Goal: Task Accomplishment & Management: Use online tool/utility

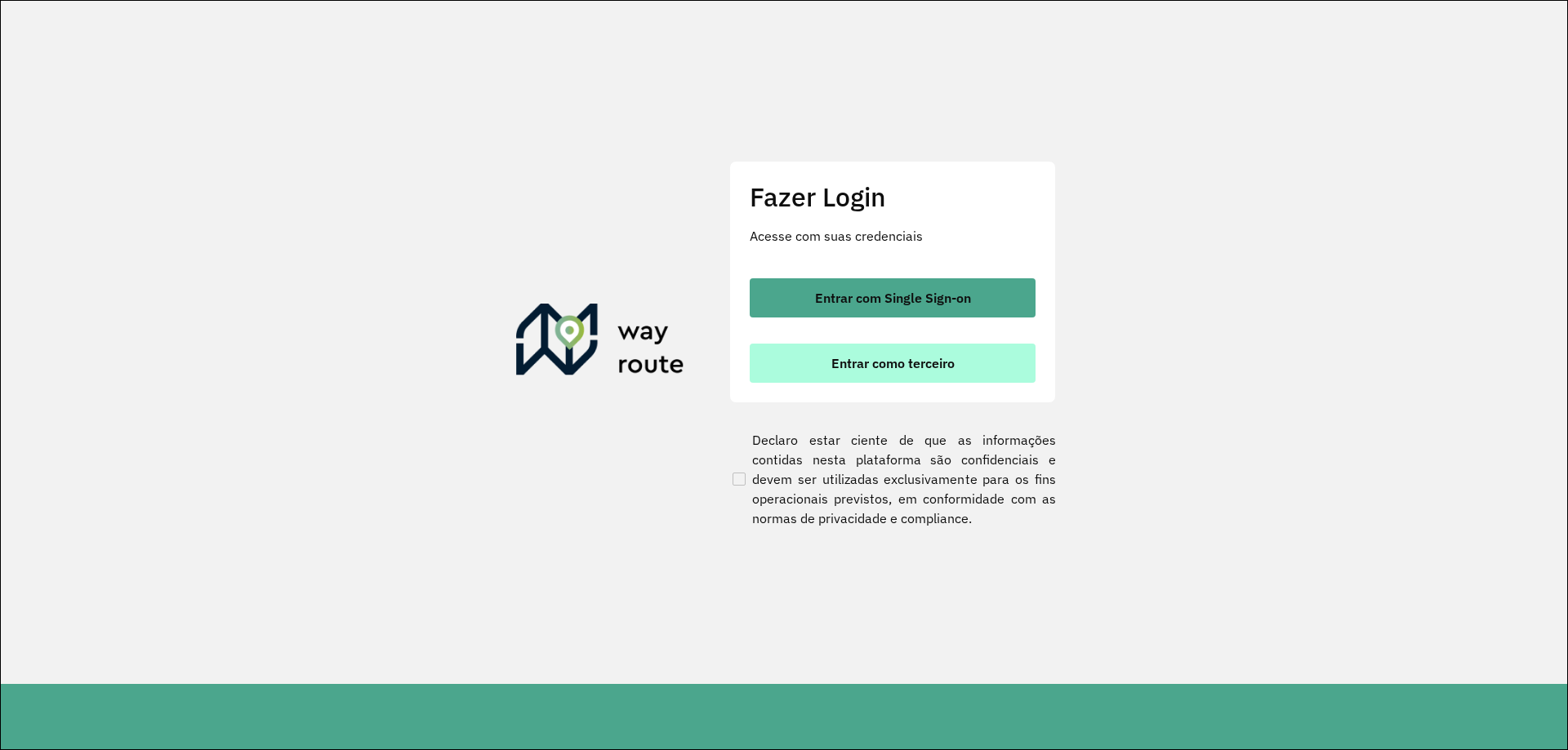
click at [925, 358] on span "Entrar como terceiro" at bounding box center [892, 363] width 123 height 13
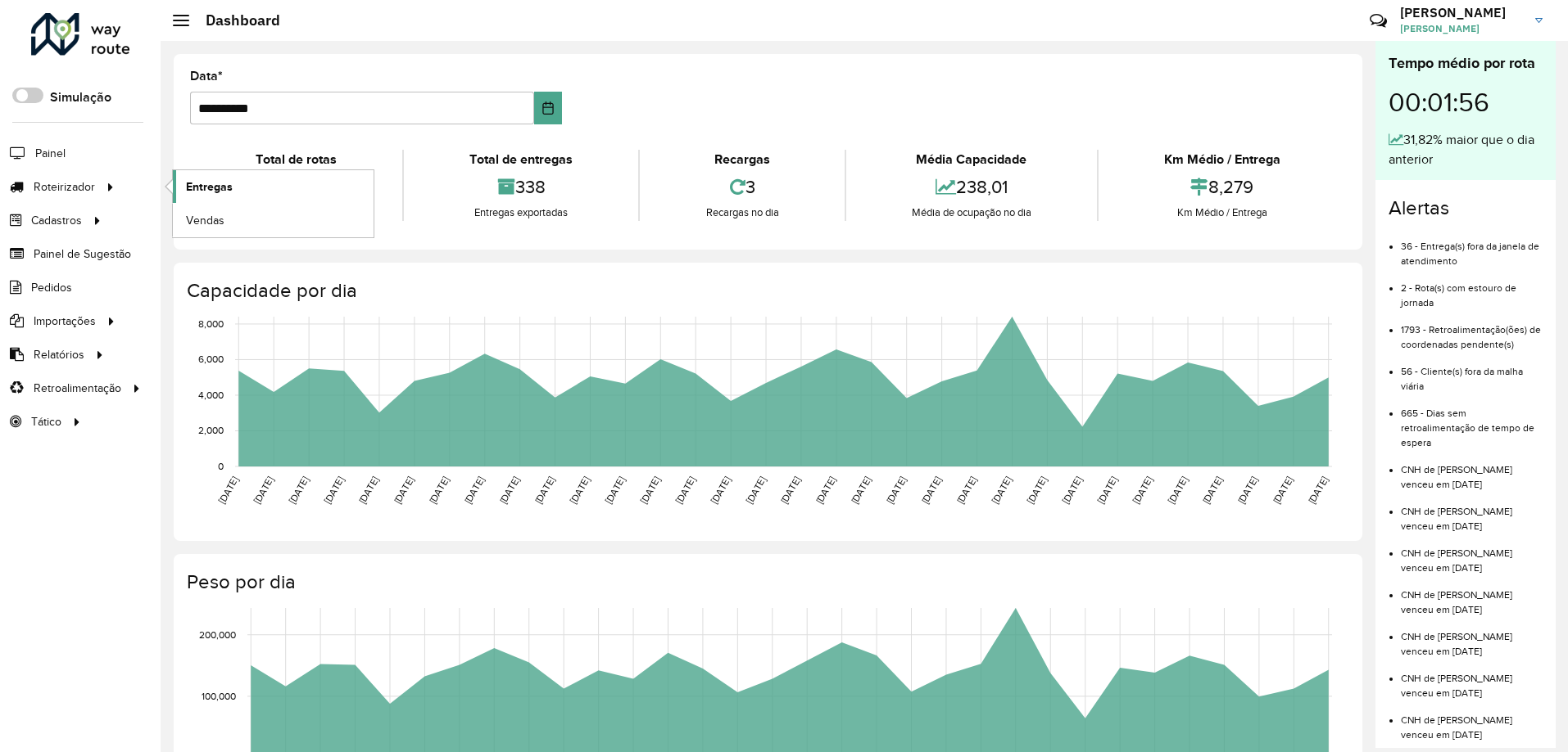
click at [206, 184] on span "Entregas" at bounding box center [209, 186] width 47 height 17
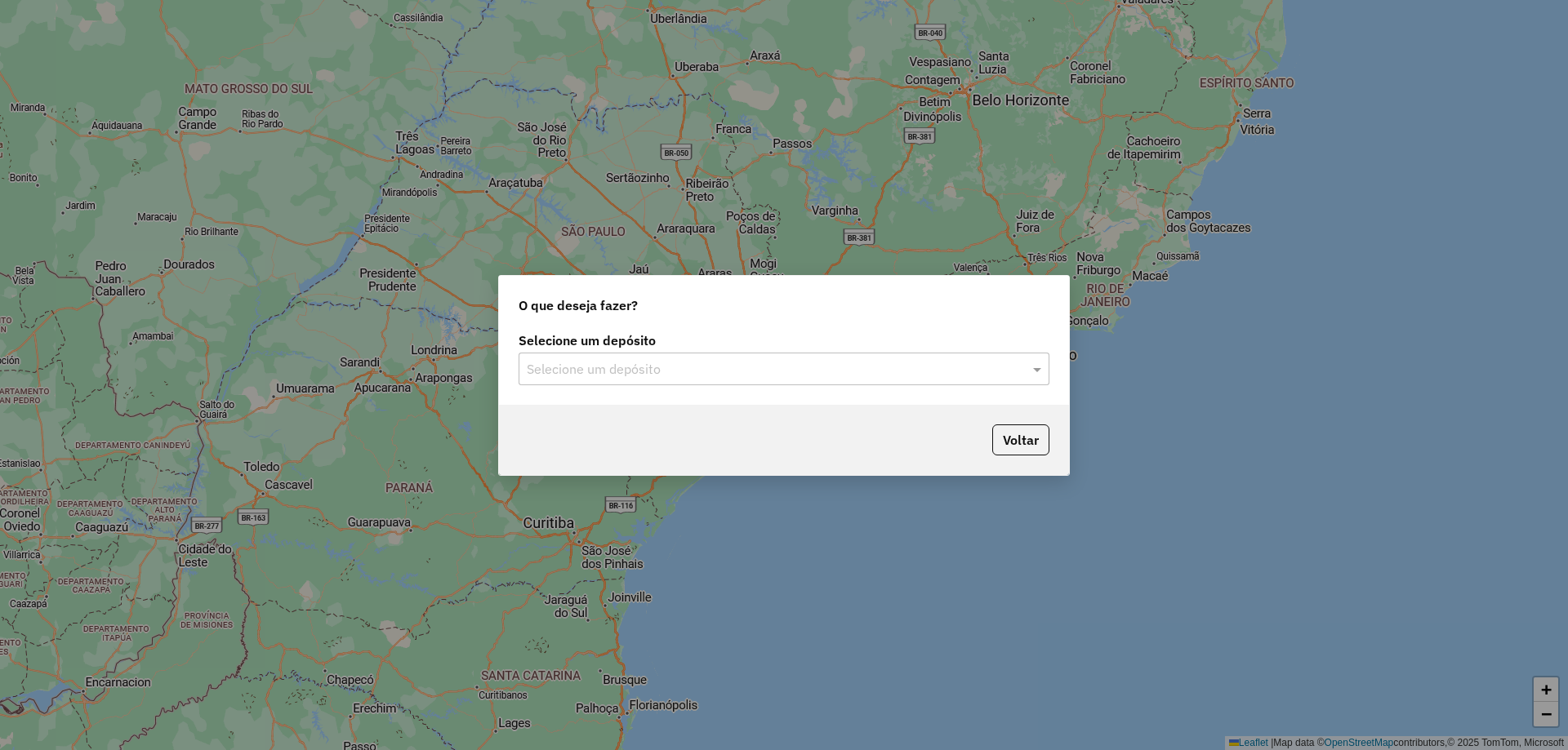
click at [614, 367] on input "text" at bounding box center [768, 370] width 482 height 19
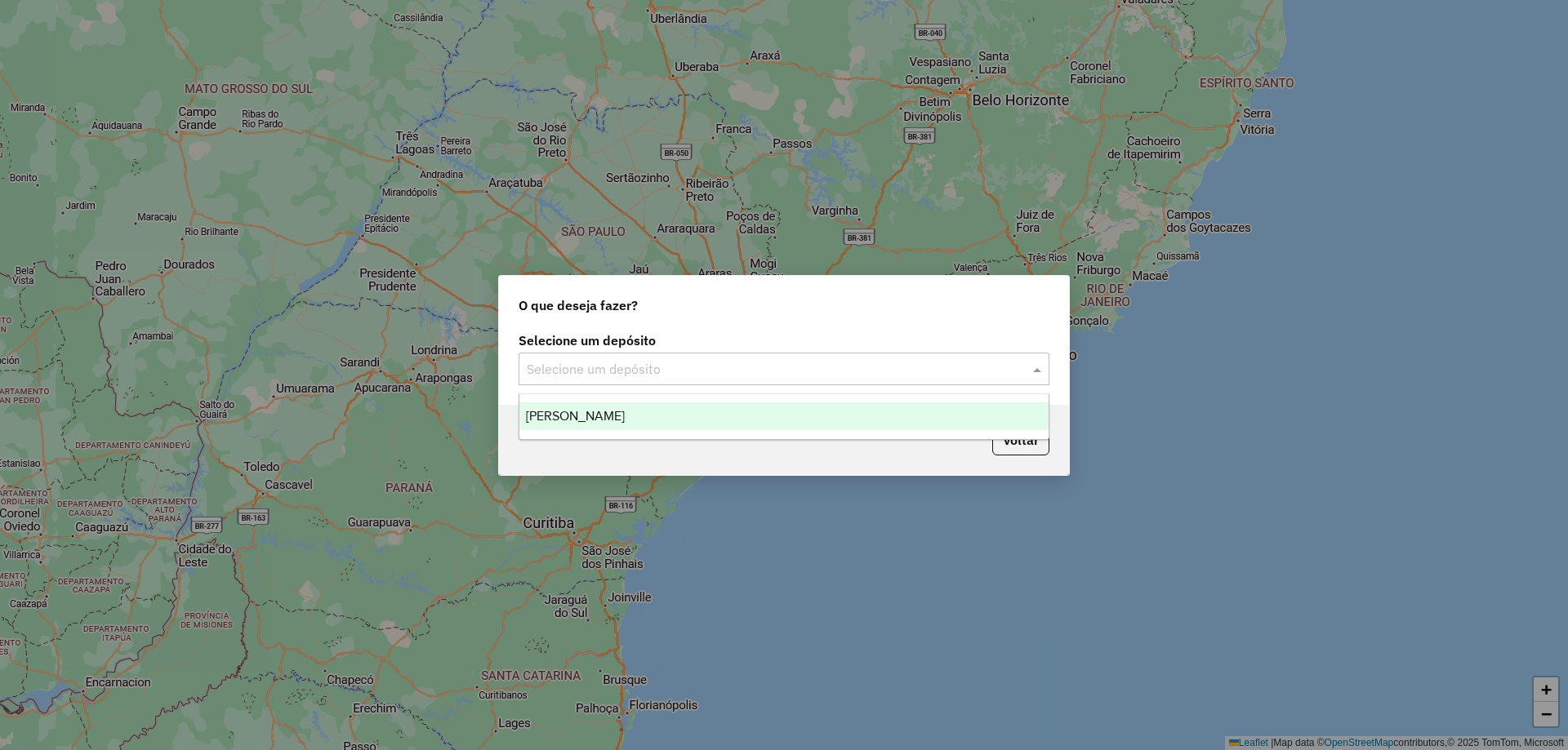
click at [606, 388] on div "Selecione um depósito Selecione um depósito" at bounding box center [784, 367] width 570 height 77
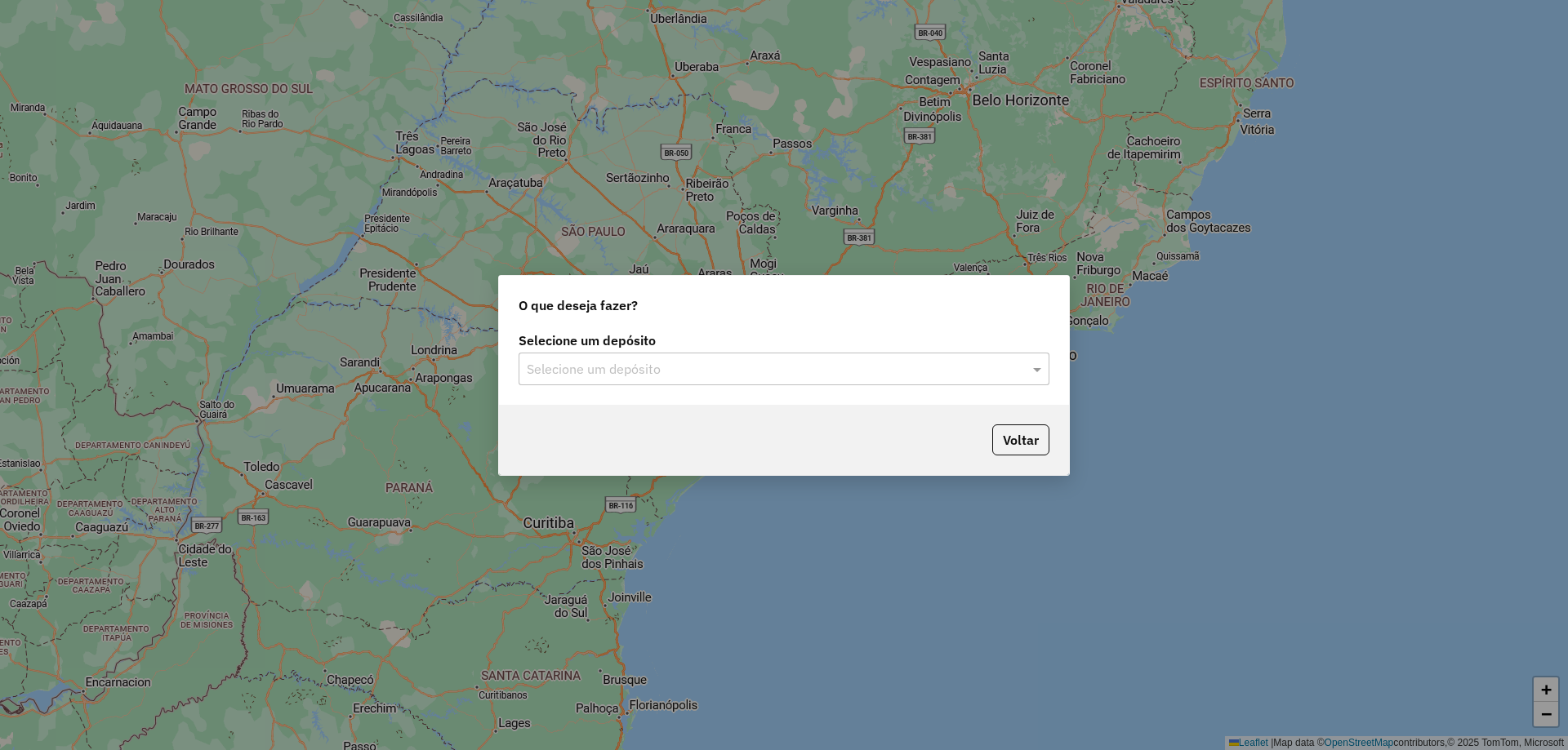
drag, startPoint x: 597, startPoint y: 373, endPoint x: 597, endPoint y: 383, distance: 10.0
click at [597, 377] on input "text" at bounding box center [768, 370] width 482 height 19
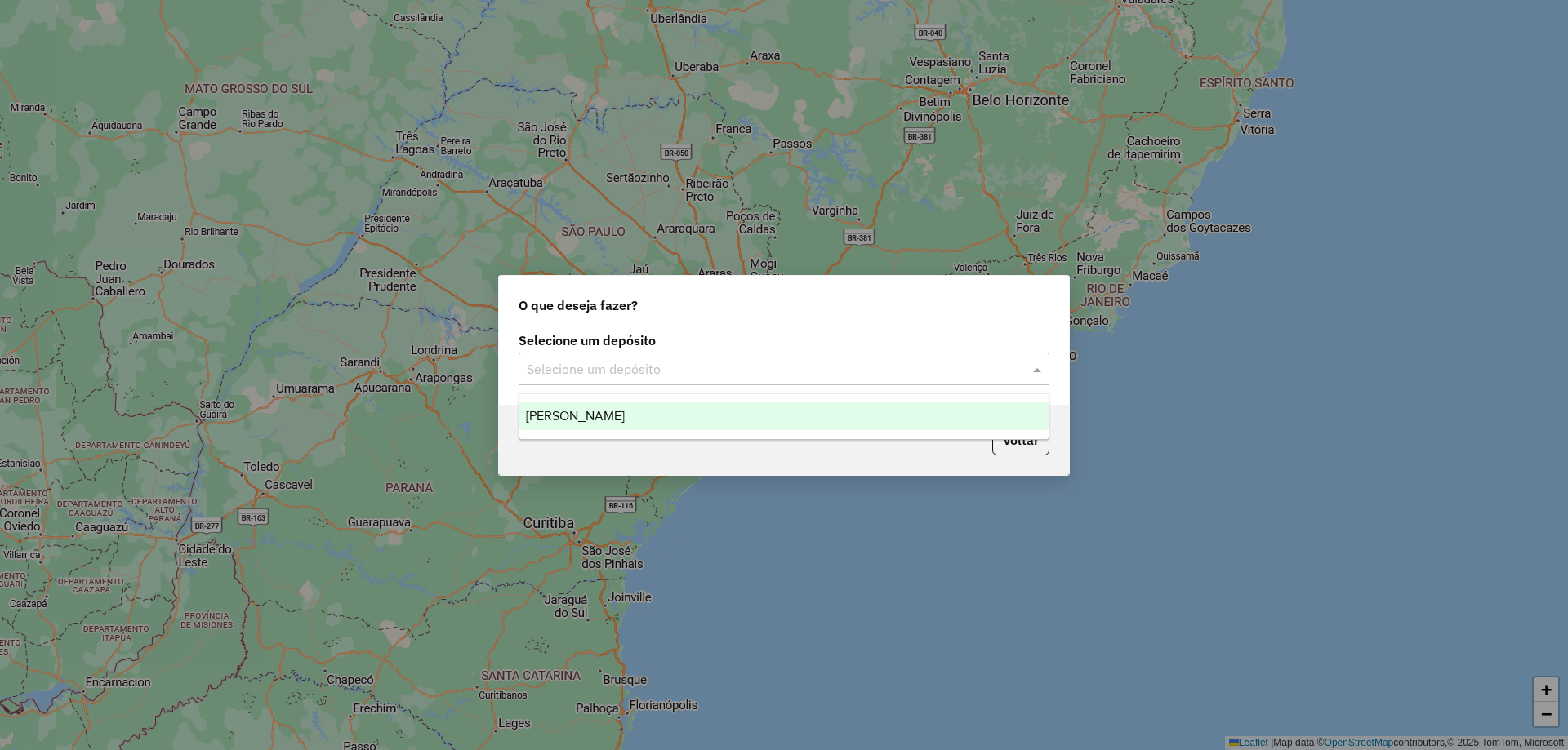
click at [594, 415] on div "[PERSON_NAME]" at bounding box center [784, 416] width 529 height 27
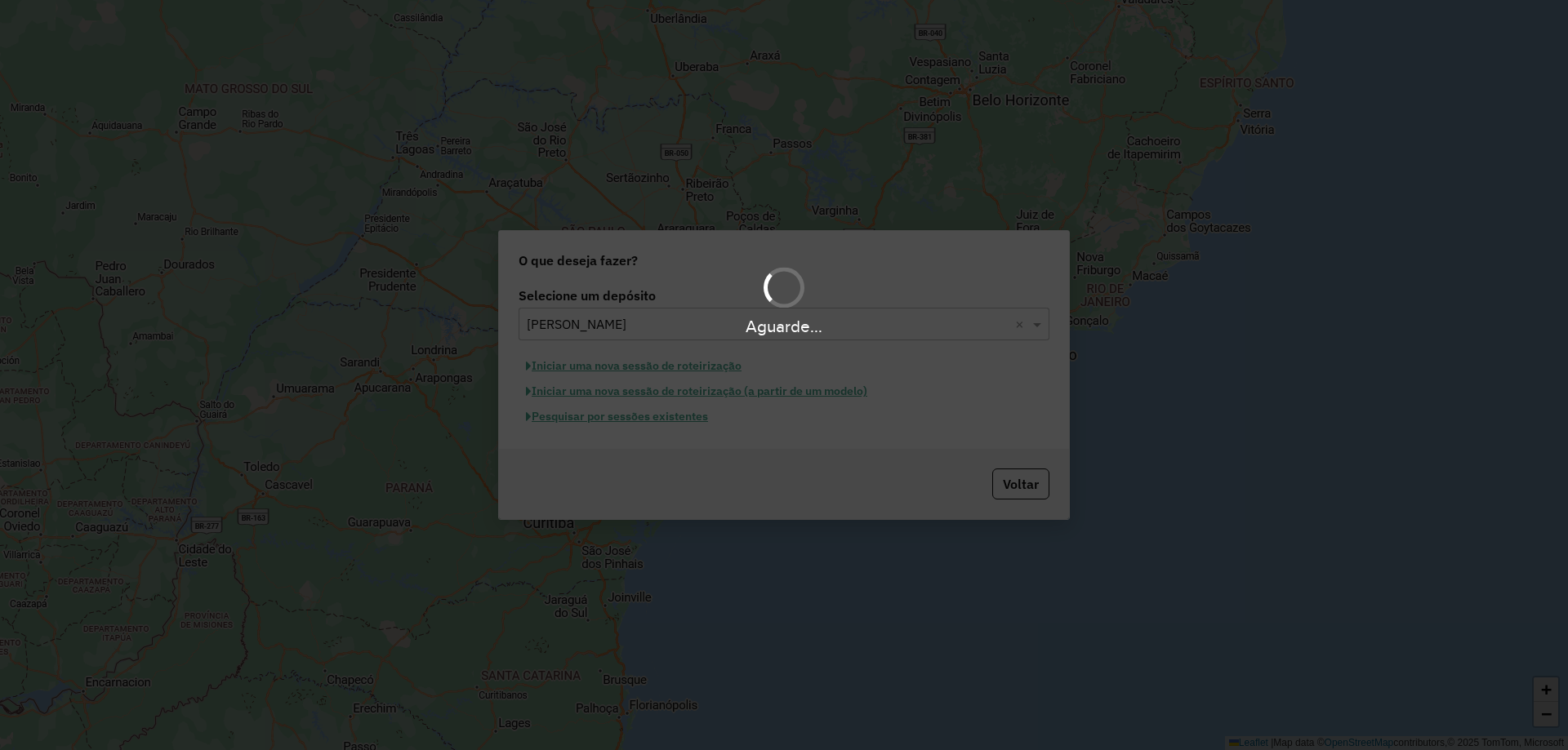
click at [1044, 499] on div "Aguarde..." at bounding box center [784, 375] width 1568 height 750
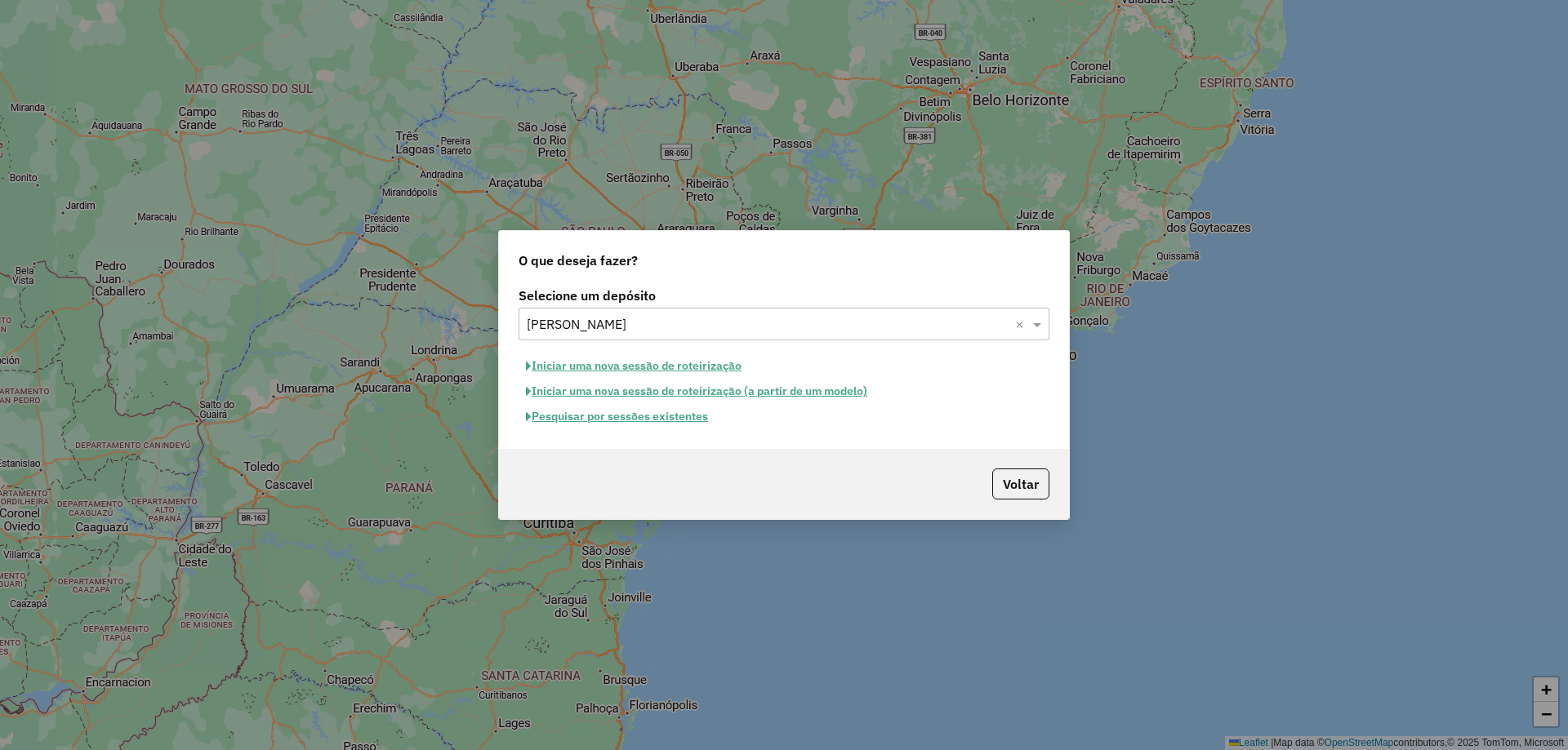
click at [685, 421] on button "Pesquisar por sessões existentes" at bounding box center [617, 416] width 197 height 26
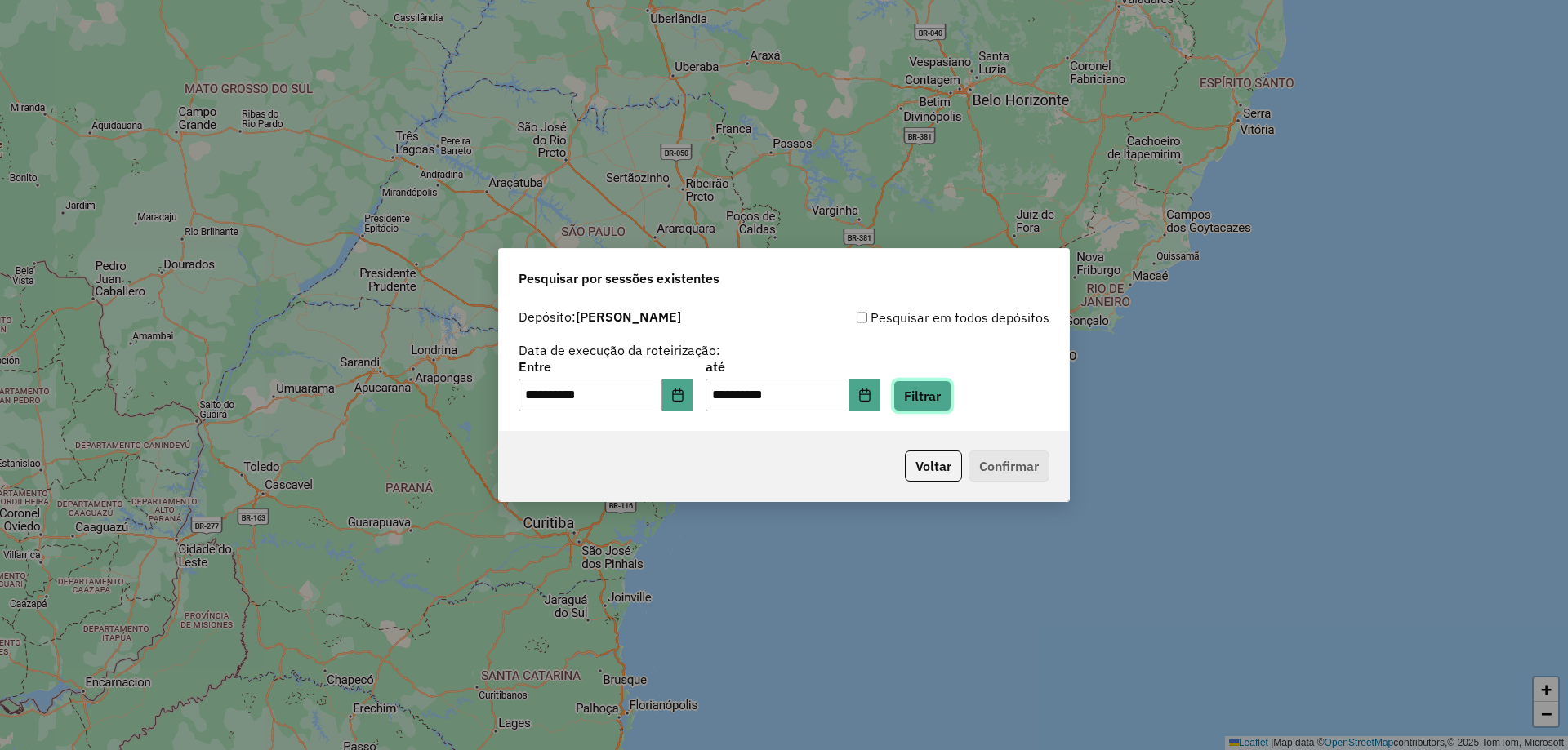
click at [937, 402] on button "Filtrar" at bounding box center [922, 396] width 58 height 31
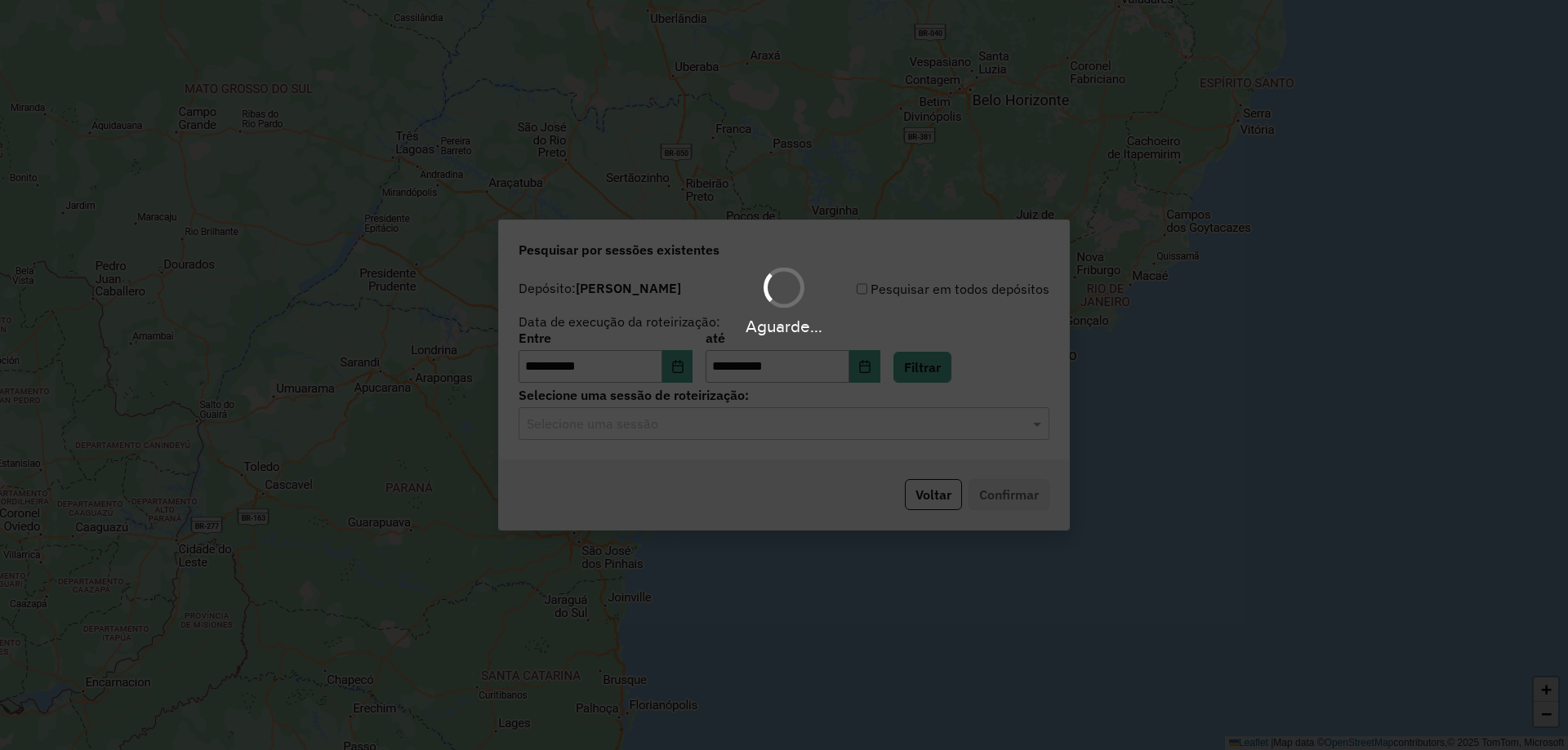
click at [646, 422] on input "text" at bounding box center [768, 424] width 482 height 19
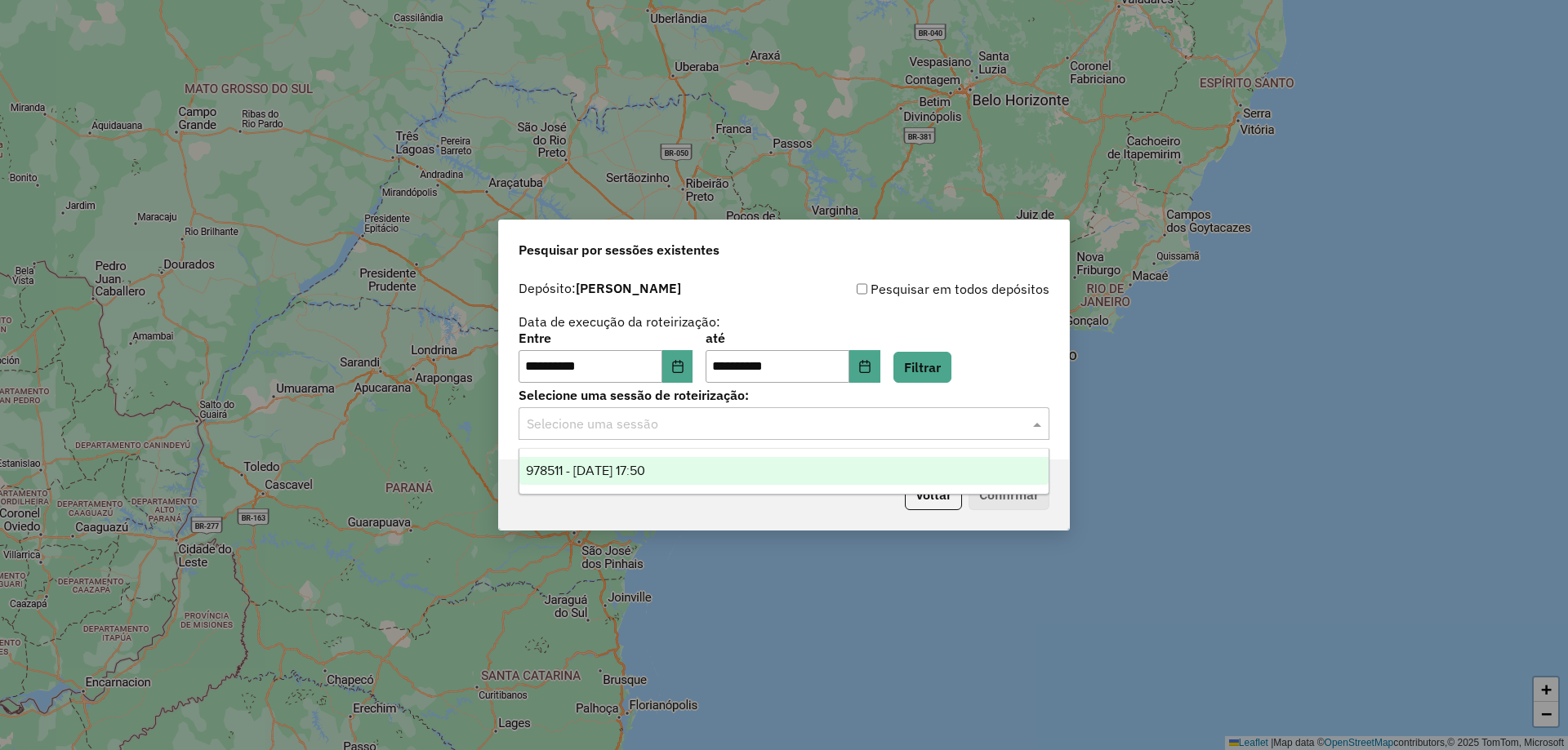
click at [616, 461] on div "978511 - [DATE] 17:50" at bounding box center [784, 470] width 529 height 27
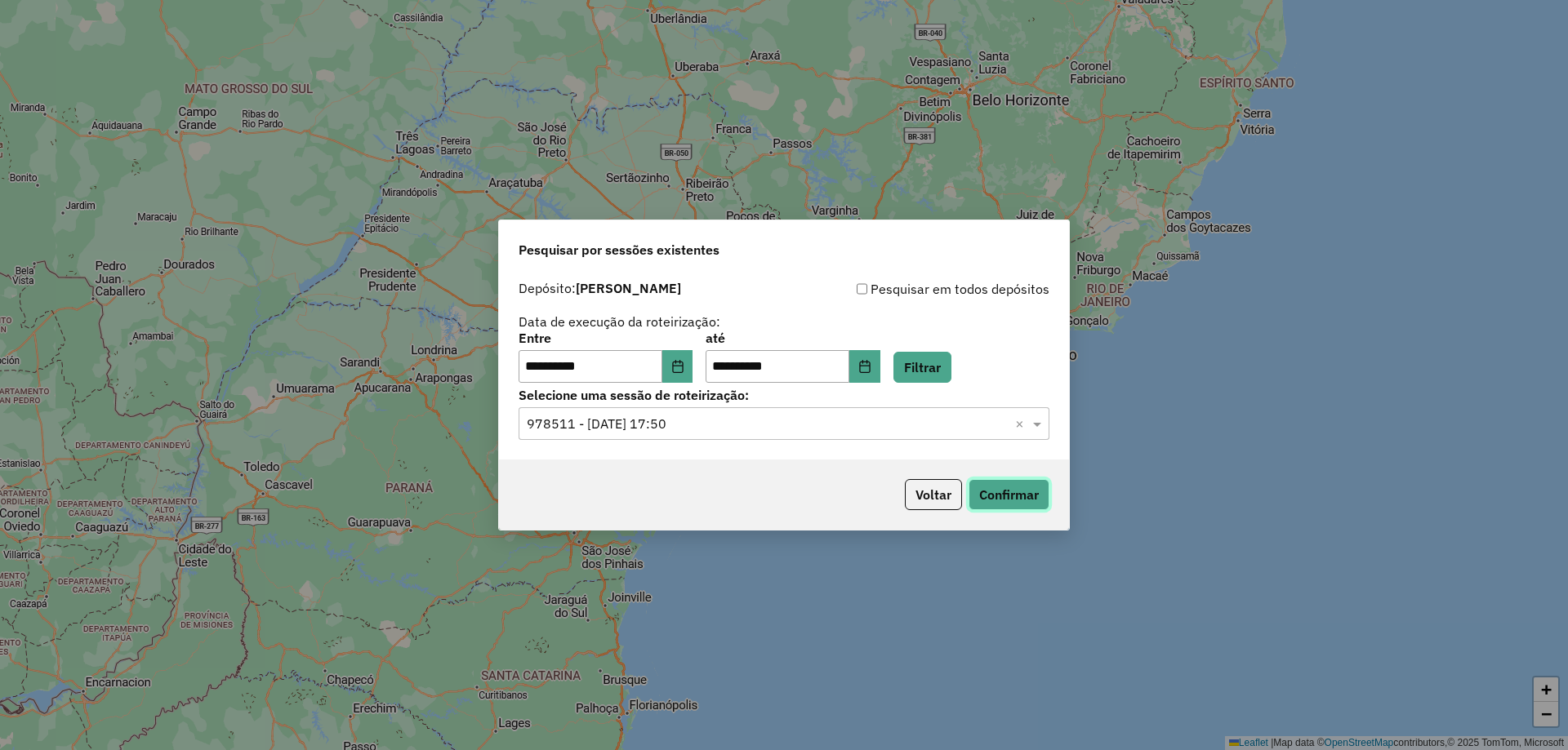
click at [998, 489] on button "Confirmar" at bounding box center [1008, 494] width 81 height 31
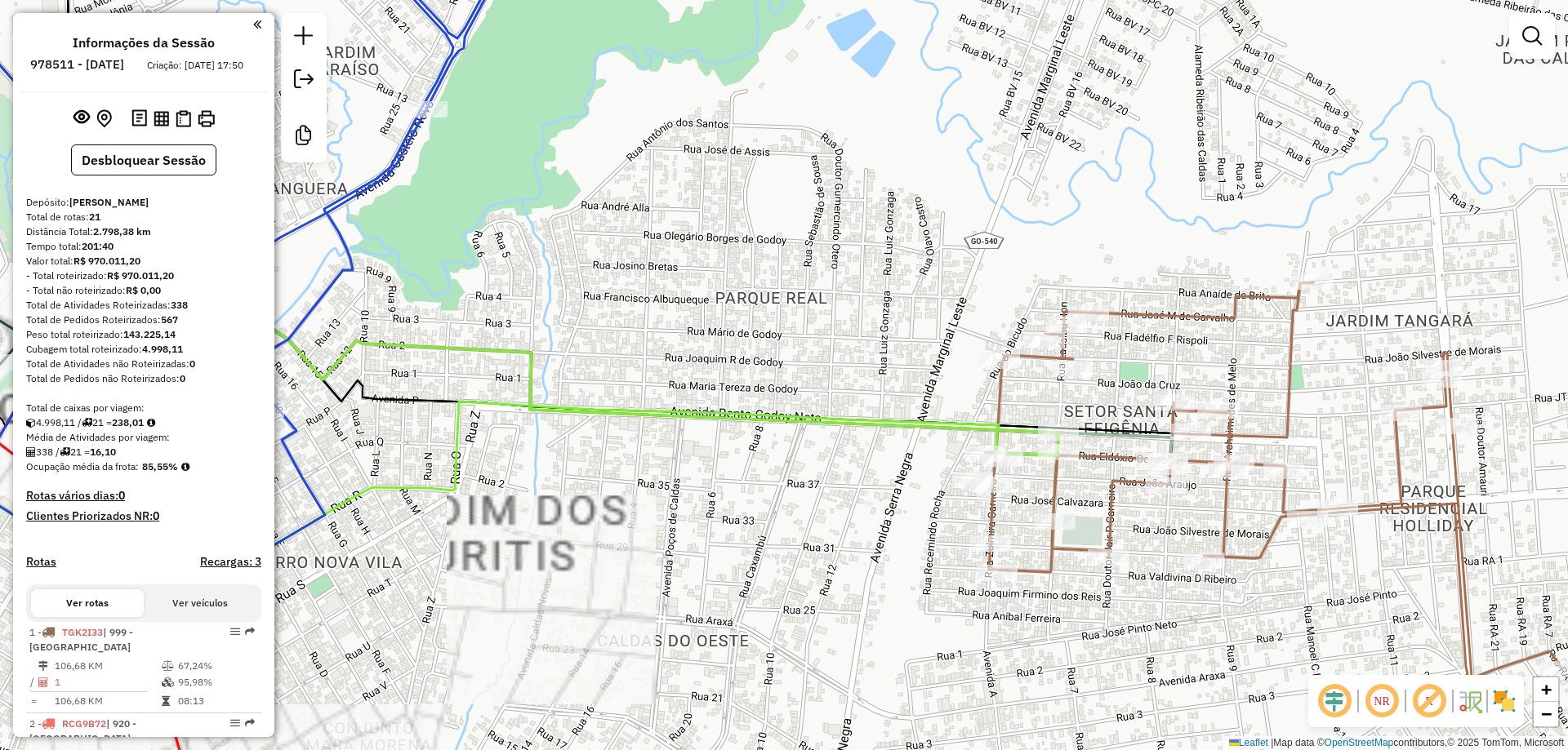
click at [1121, 313] on icon at bounding box center [1272, 481] width 576 height 398
select select "**********"
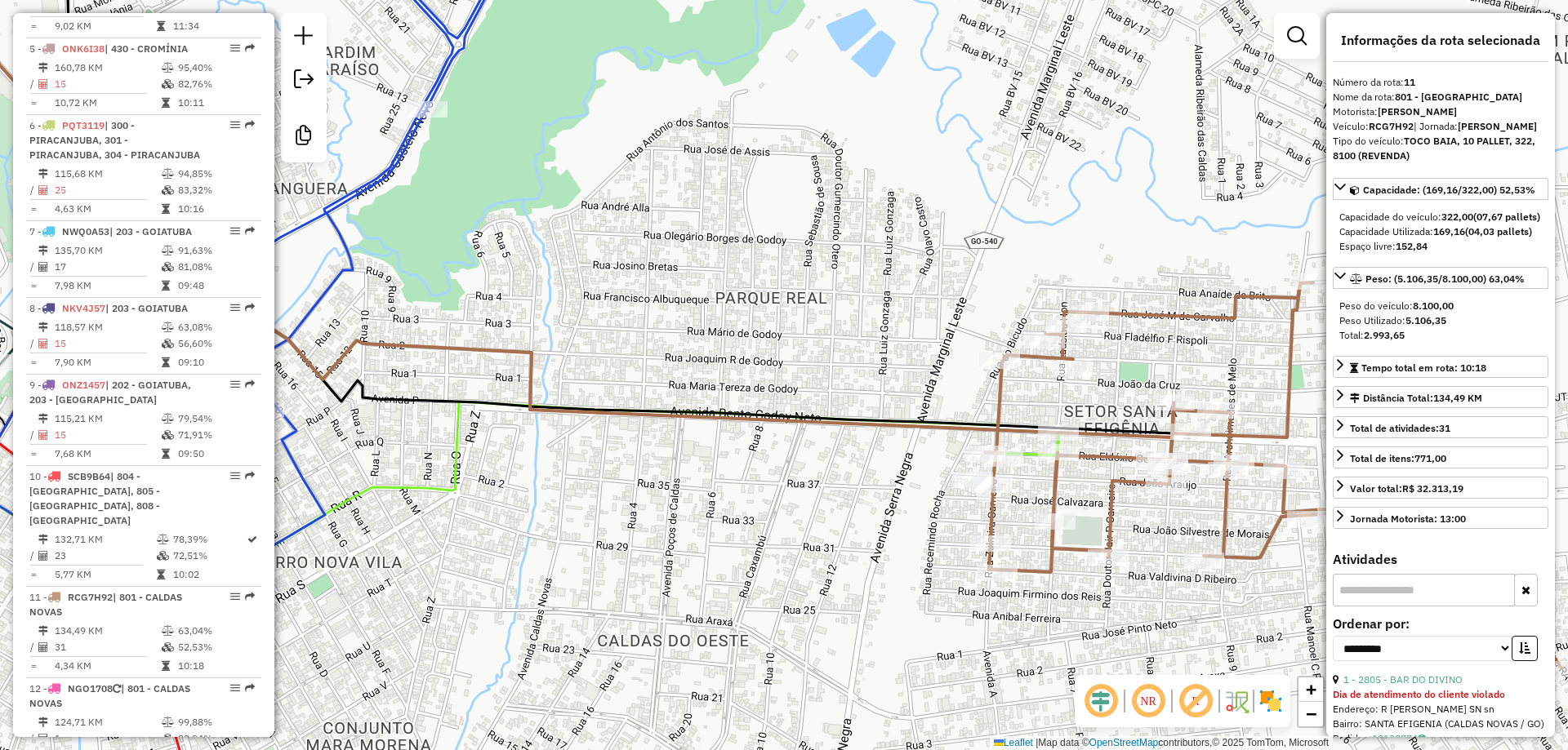
scroll to position [1553, 0]
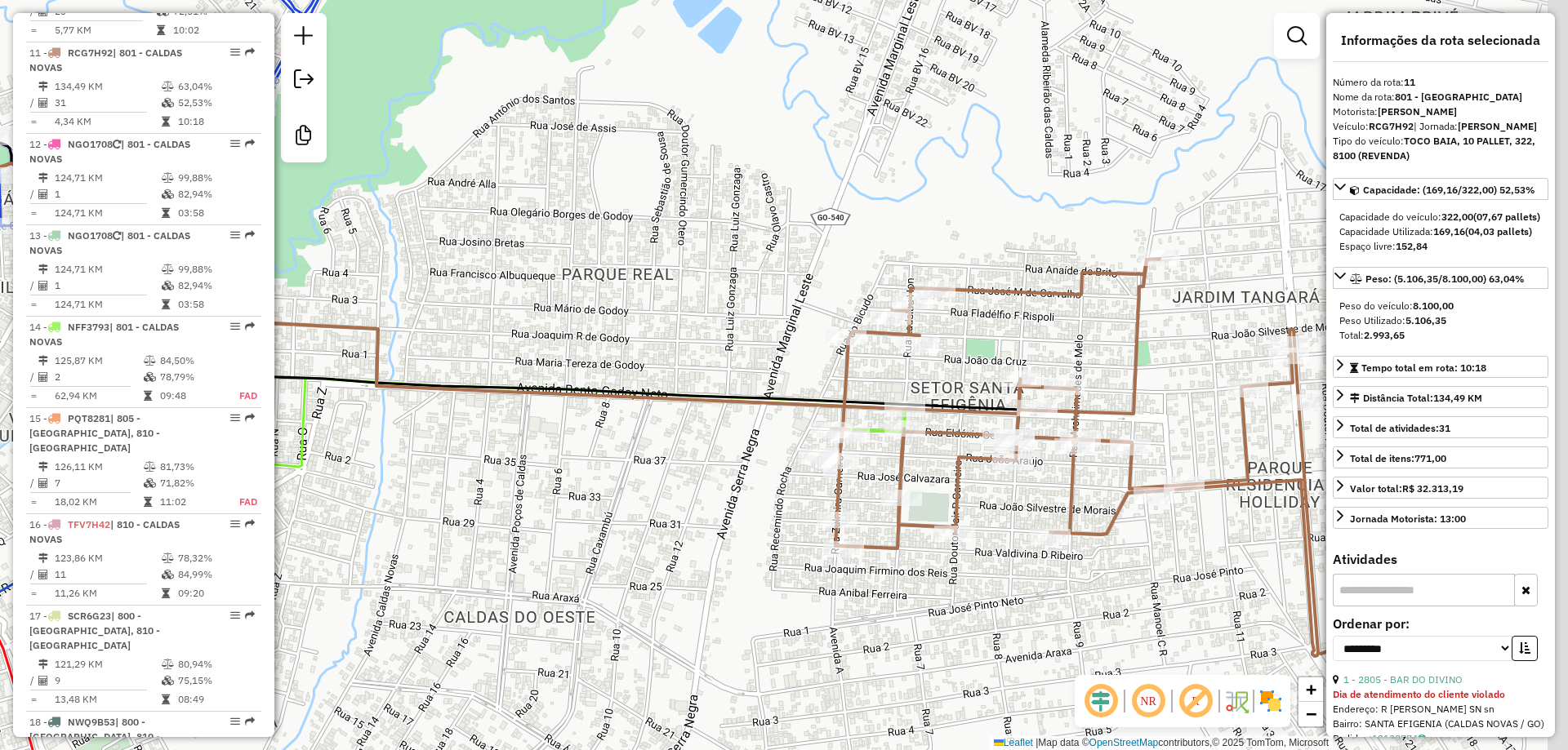
drag, startPoint x: 817, startPoint y: 360, endPoint x: 661, endPoint y: 336, distance: 157.8
click at [663, 336] on div "Janela de atendimento Grade de atendimento Capacidade Transportadoras Veículos …" at bounding box center [784, 375] width 1568 height 750
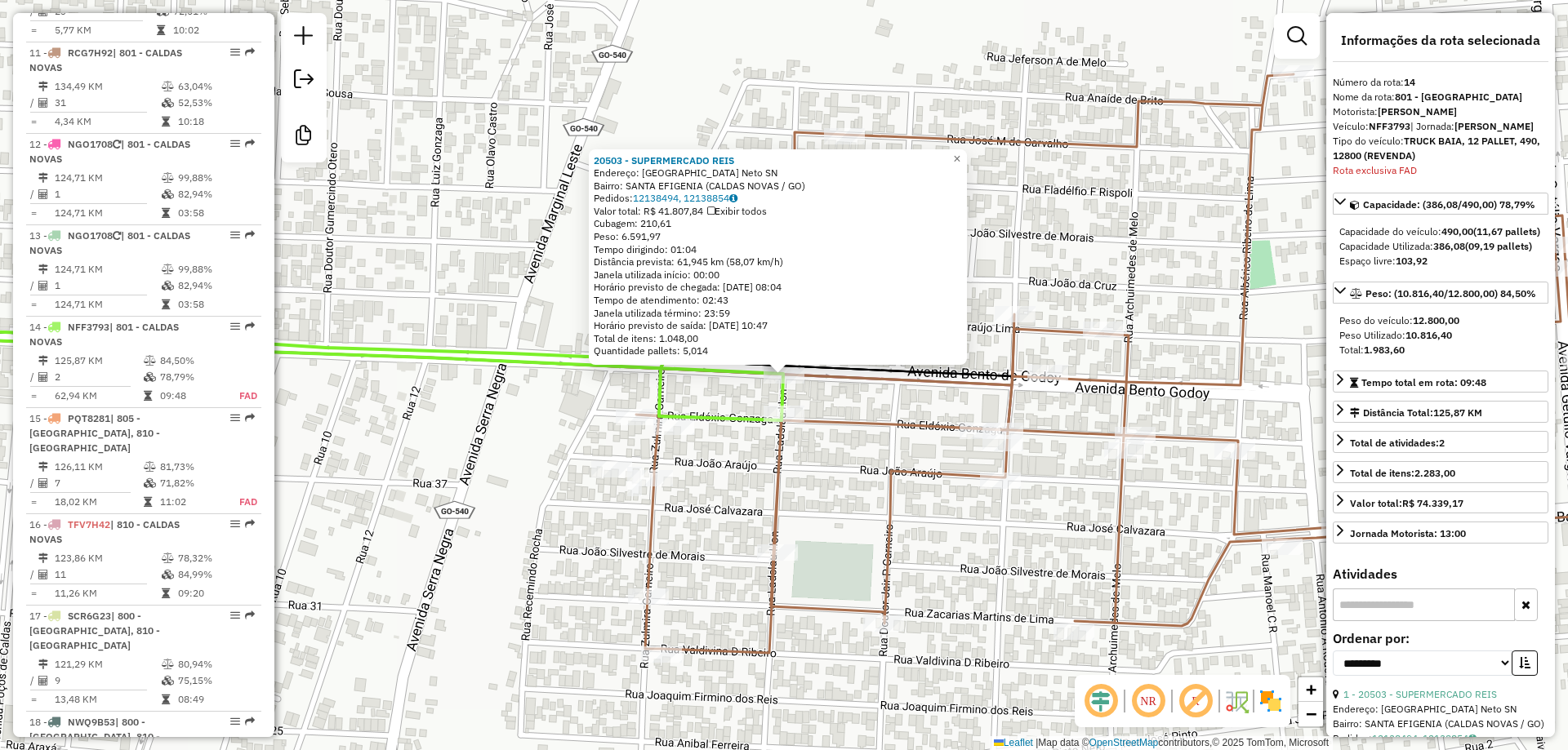
scroll to position [1828, 0]
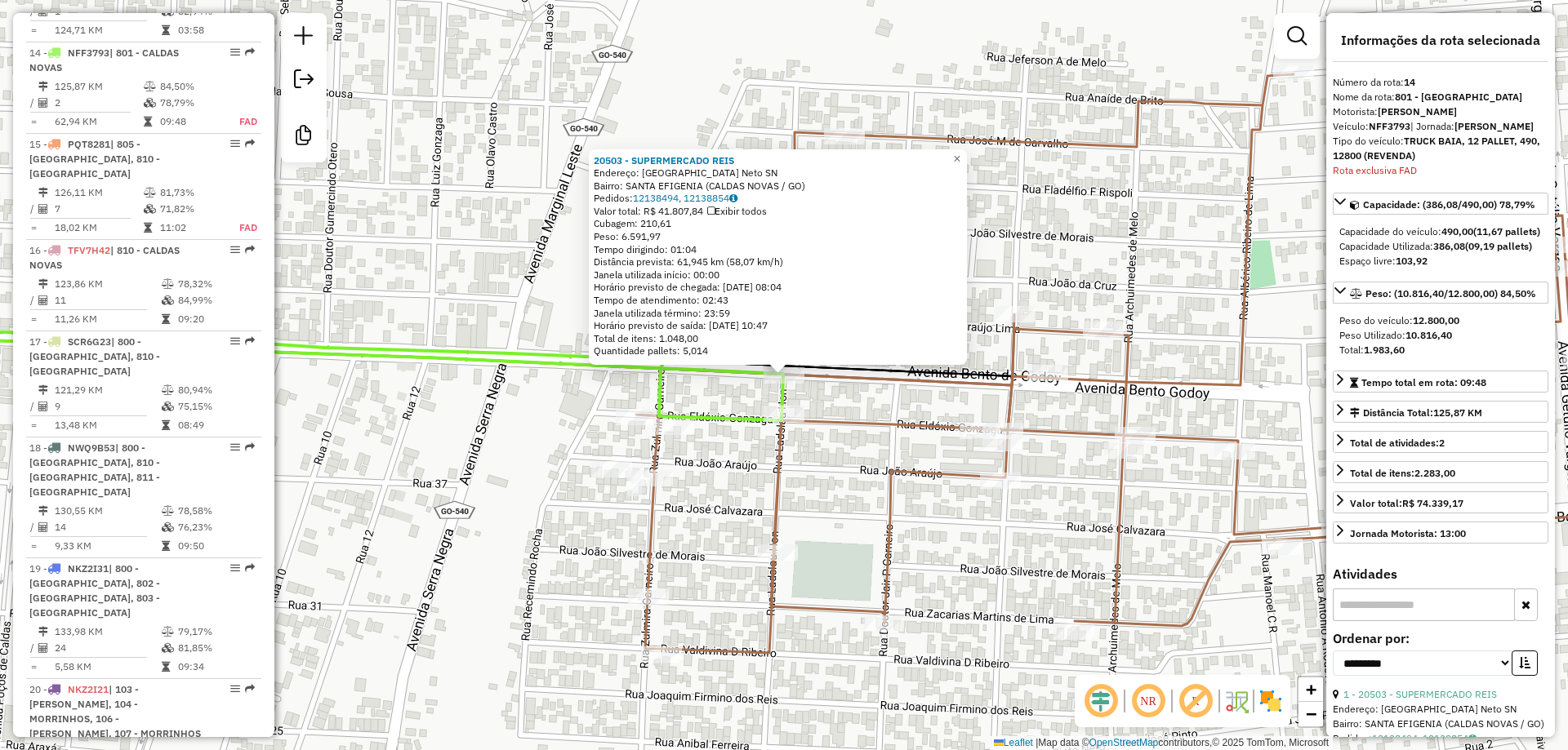
click at [967, 163] on div "20503 - SUPERMERCADO REIS Endereço: Avenida Bento de Godoy Neto SN Bairro: SANT…" at bounding box center [777, 258] width 378 height 216
click at [960, 152] on span "×" at bounding box center [956, 159] width 7 height 14
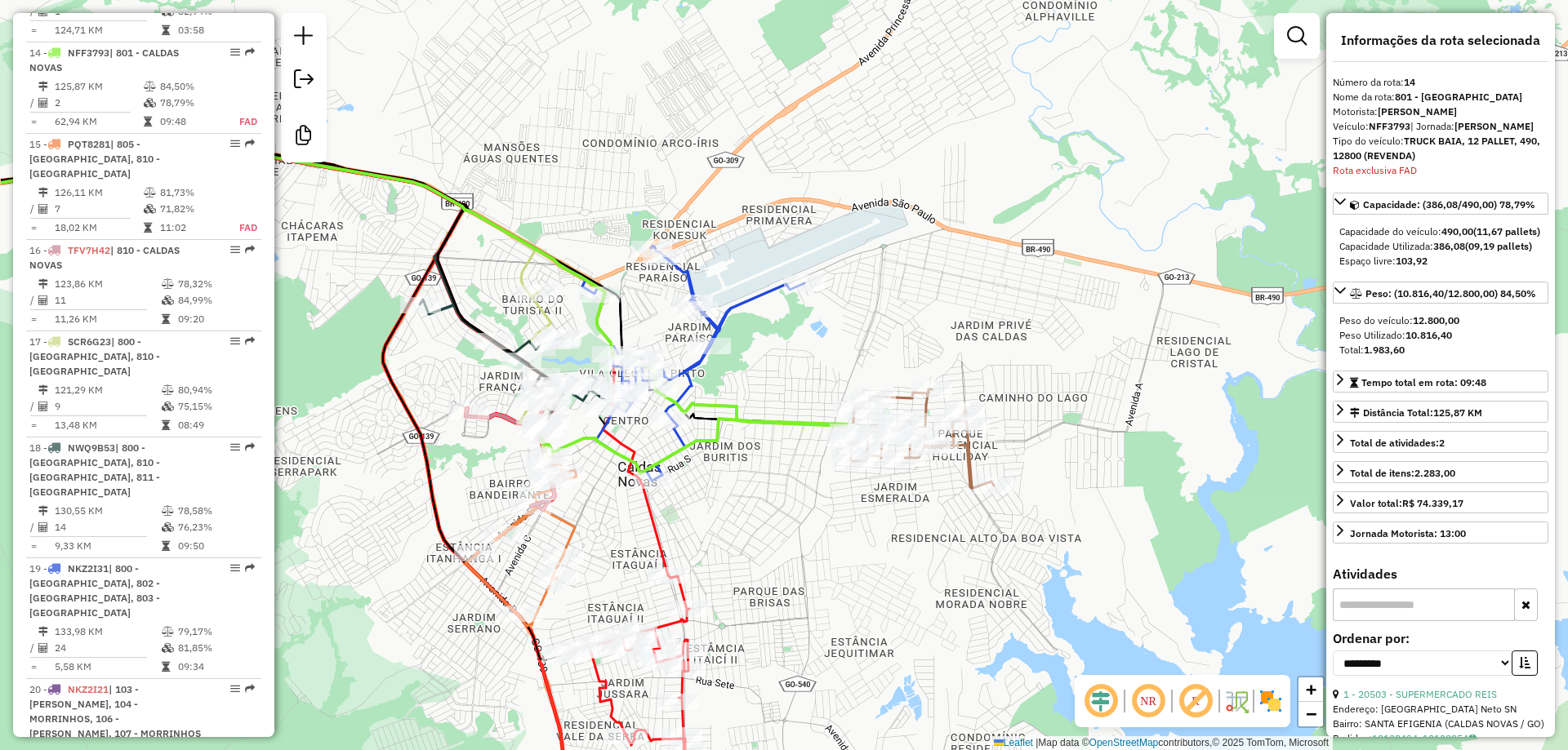
drag, startPoint x: 648, startPoint y: 499, endPoint x: 751, endPoint y: 488, distance: 103.6
click at [751, 488] on div "Janela de atendimento Grade de atendimento Capacidade Transportadoras Veículos …" at bounding box center [784, 375] width 1568 height 750
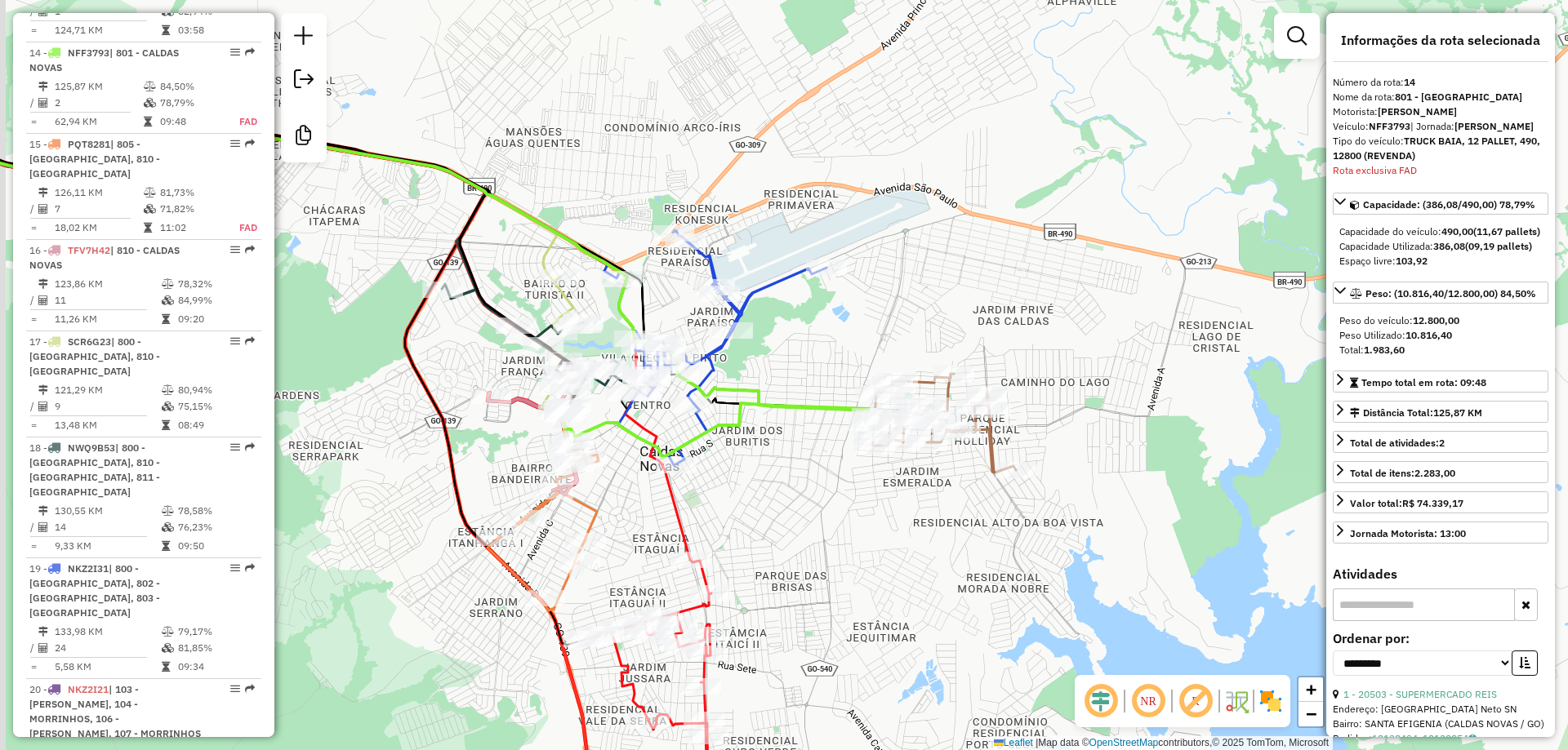
drag, startPoint x: 792, startPoint y: 467, endPoint x: 835, endPoint y: 448, distance: 47.0
click at [835, 448] on div "Janela de atendimento Grade de atendimento Capacidade Transportadoras Veículos …" at bounding box center [784, 375] width 1568 height 750
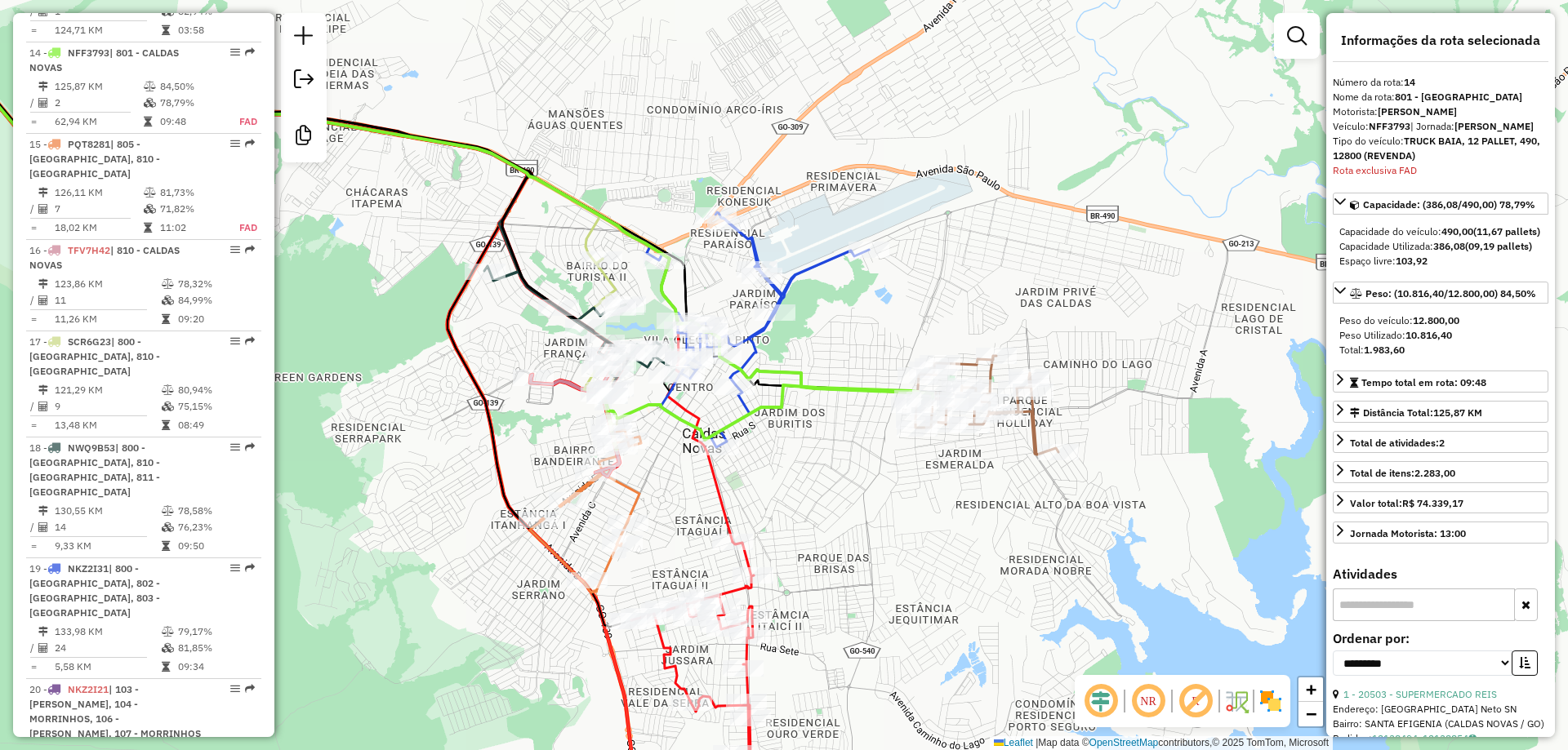
click at [758, 335] on icon at bounding box center [764, 330] width 209 height 236
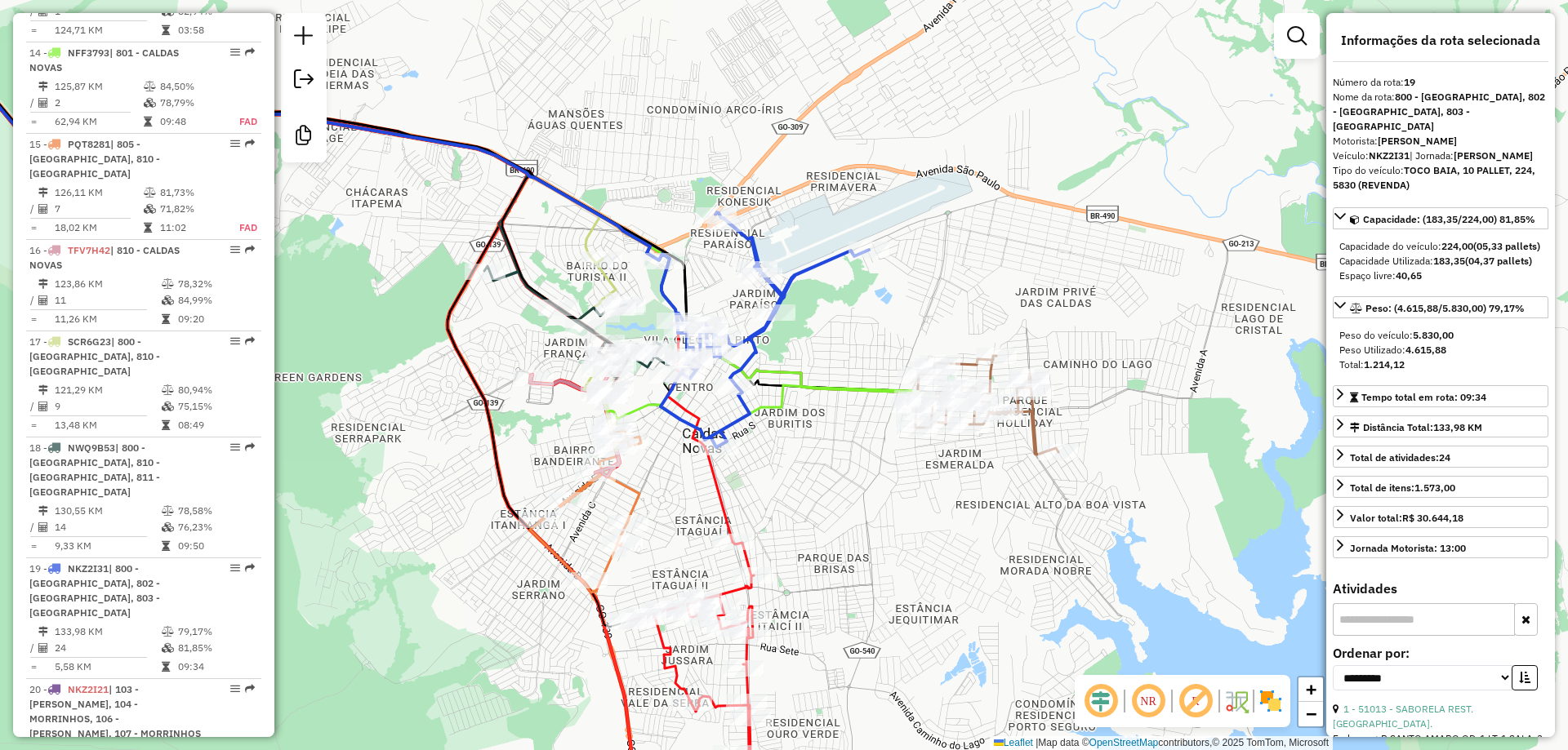
scroll to position [1936, 0]
